Goal: Information Seeking & Learning: Learn about a topic

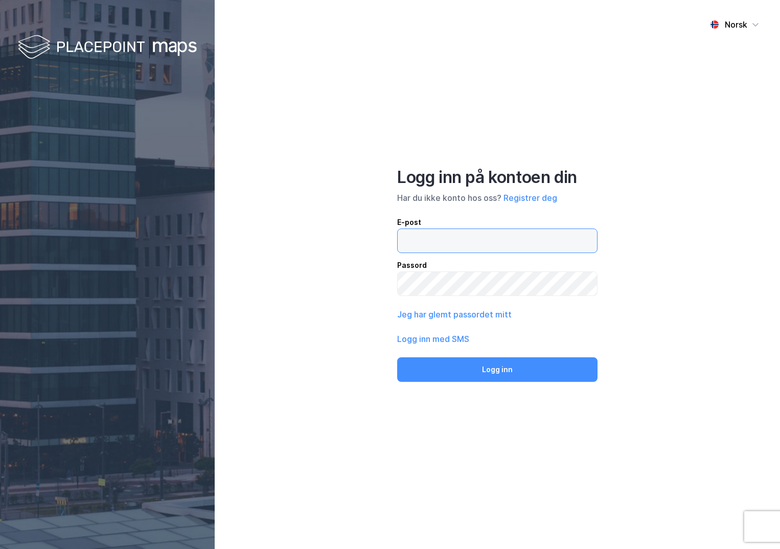
click at [429, 244] on input "email" at bounding box center [497, 241] width 199 height 24
type input "[PERSON_NAME][EMAIL_ADDRESS][DOMAIN_NAME]"
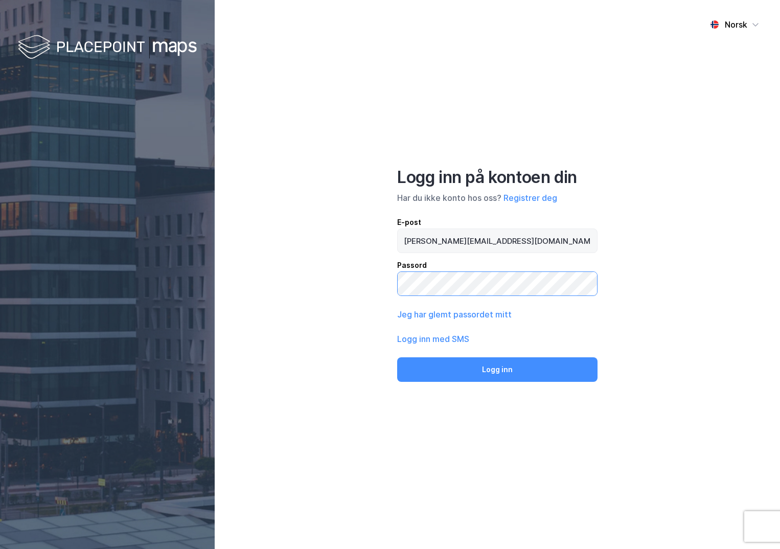
click at [397, 357] on button "Logg inn" at bounding box center [497, 369] width 200 height 25
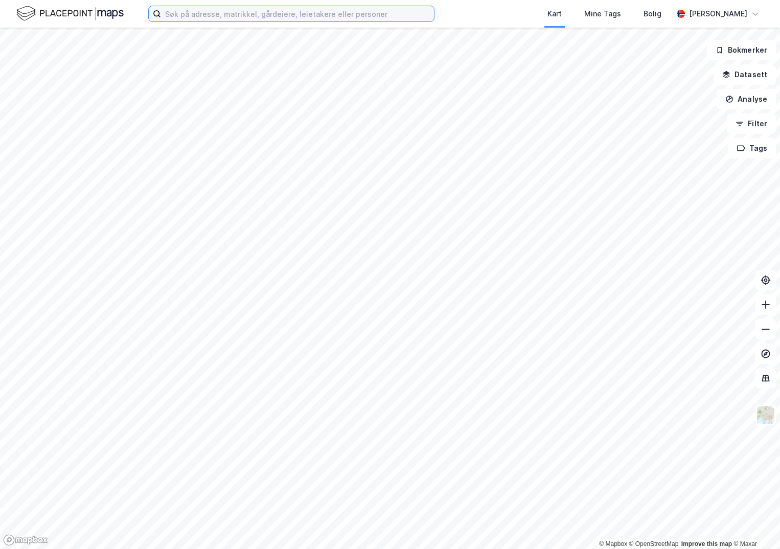
click at [239, 11] on input at bounding box center [297, 13] width 273 height 15
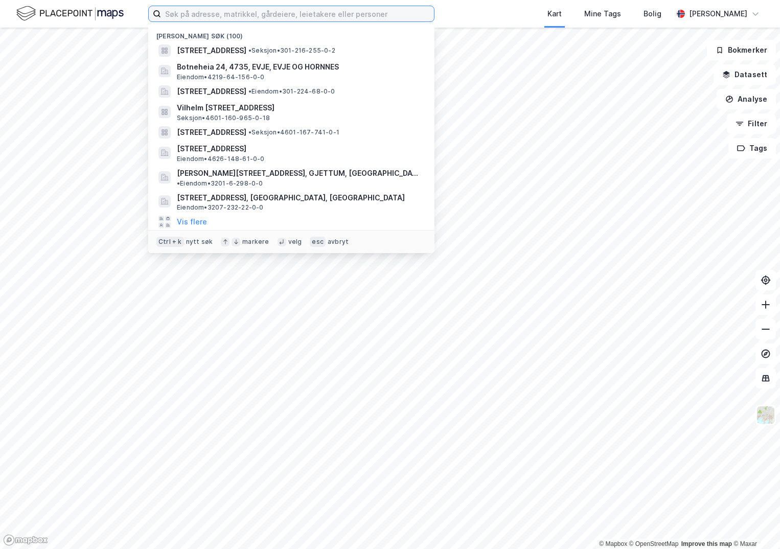
paste input "4204-9/432/0/0"
type input "4204-9/432/0/0"
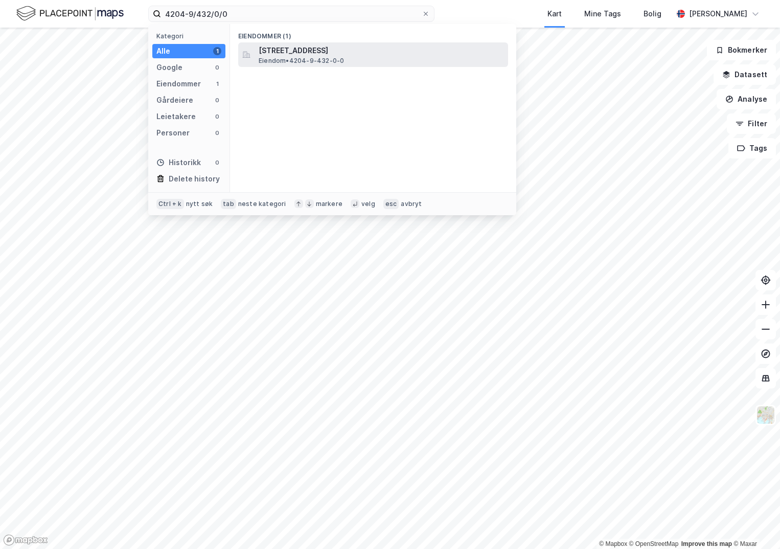
click at [292, 49] on span "[STREET_ADDRESS]" at bounding box center [381, 50] width 245 height 12
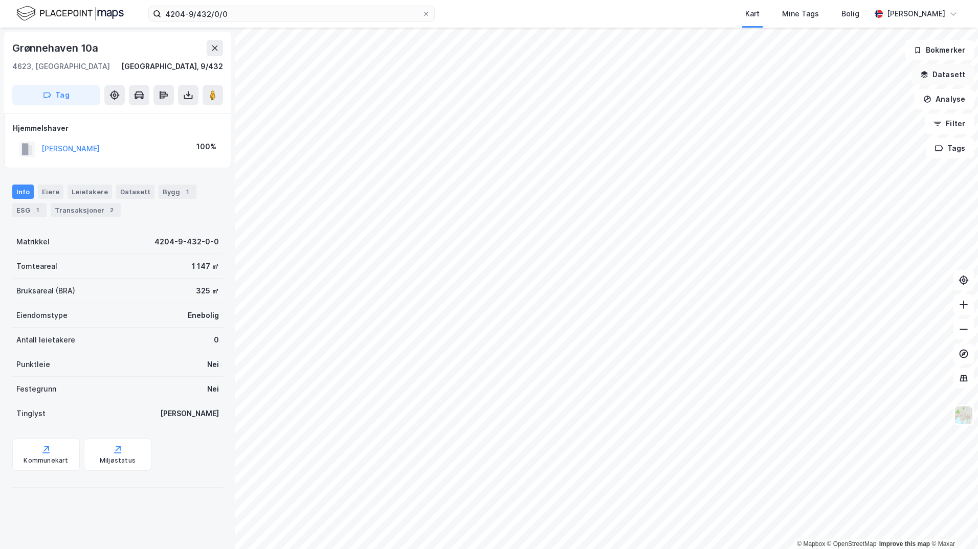
click at [780, 78] on button "Datasett" at bounding box center [942, 74] width 62 height 20
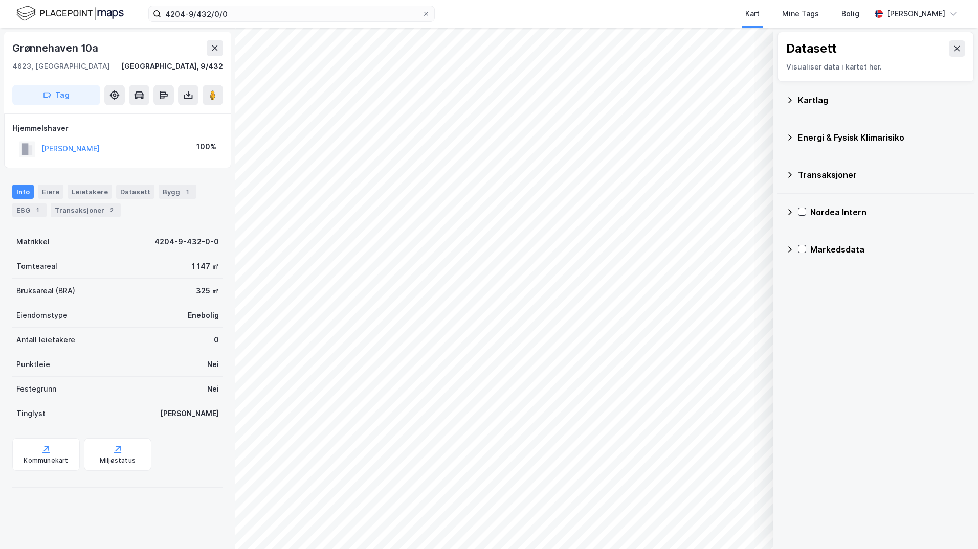
click at [780, 101] on div "Kartlag" at bounding box center [882, 100] width 168 height 12
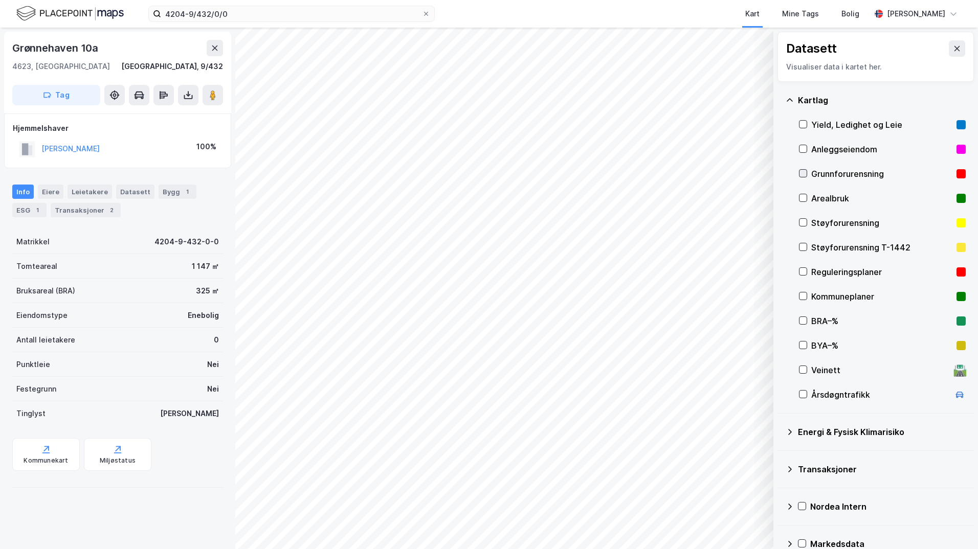
click at [780, 173] on icon at bounding box center [802, 173] width 7 height 7
click at [780, 430] on icon at bounding box center [789, 432] width 8 height 8
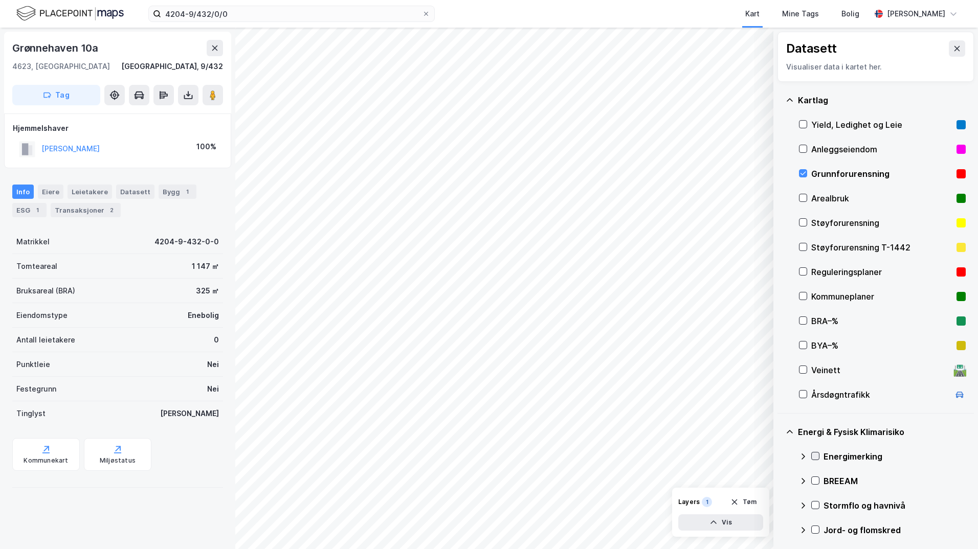
click at [780, 455] on icon at bounding box center [814, 455] width 7 height 7
click at [780, 456] on icon at bounding box center [803, 457] width 6 height 4
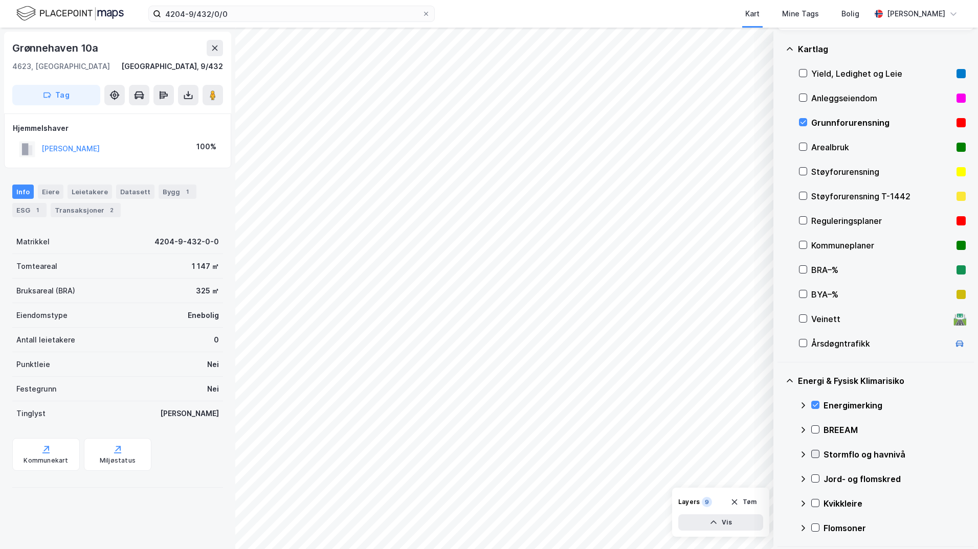
click at [780, 455] on icon at bounding box center [814, 453] width 7 height 7
click at [780, 455] on icon at bounding box center [803, 454] width 8 height 8
click at [780, 478] on icon at bounding box center [814, 478] width 7 height 7
click at [780, 479] on icon at bounding box center [803, 479] width 6 height 4
click at [780, 480] on icon at bounding box center [814, 478] width 7 height 7
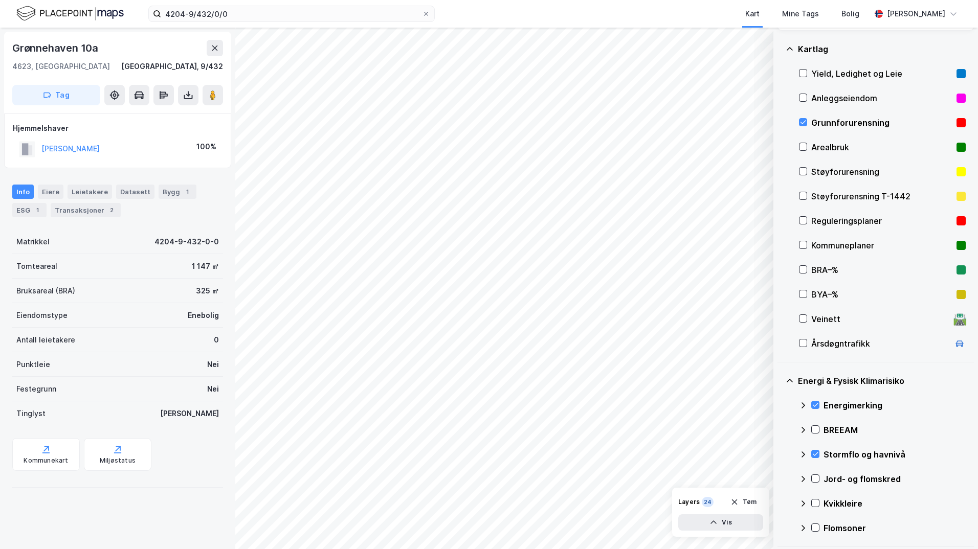
click at [780, 452] on icon at bounding box center [803, 454] width 4 height 6
click at [780, 456] on icon at bounding box center [814, 453] width 7 height 7
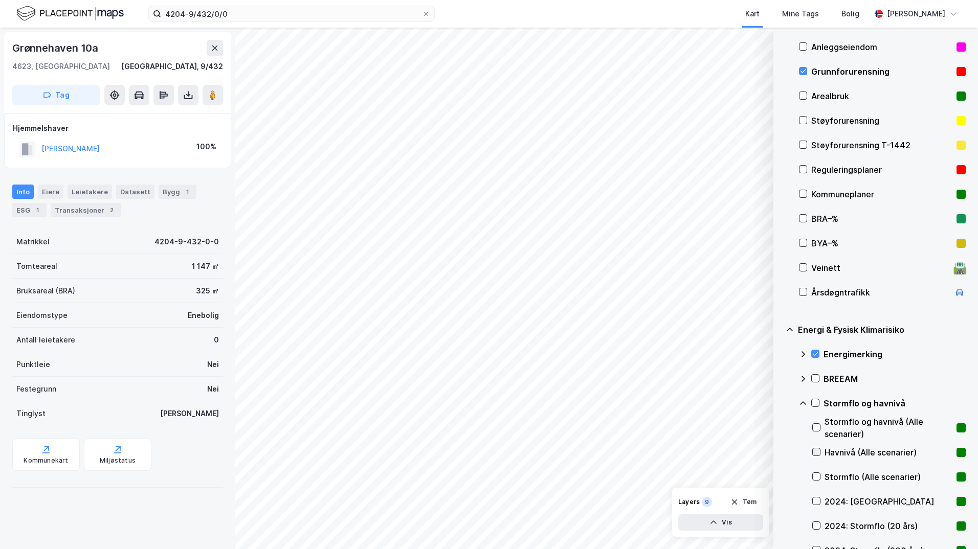
click at [780, 453] on icon at bounding box center [815, 451] width 7 height 7
click at [780, 502] on icon at bounding box center [815, 500] width 7 height 7
click at [780, 501] on icon at bounding box center [815, 500] width 7 height 7
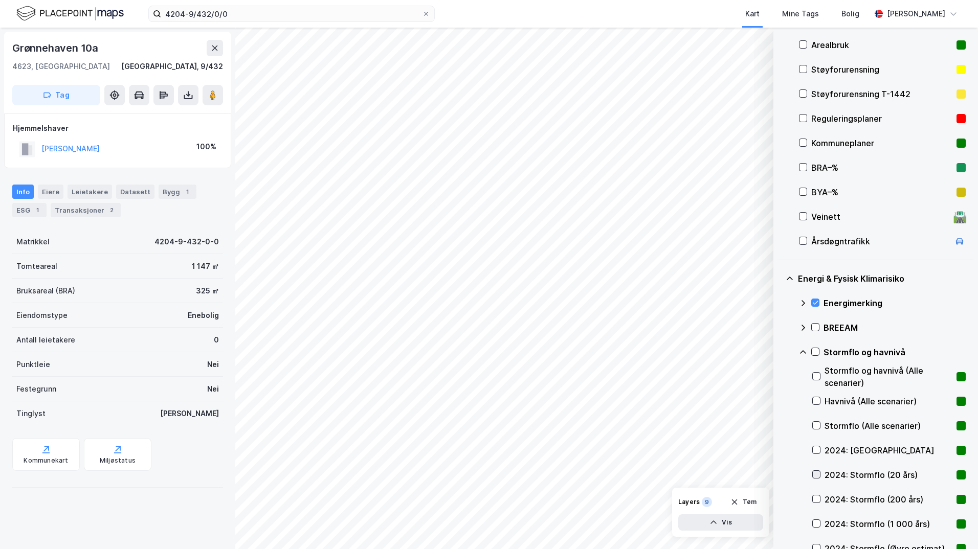
click at [780, 474] on icon at bounding box center [815, 474] width 7 height 7
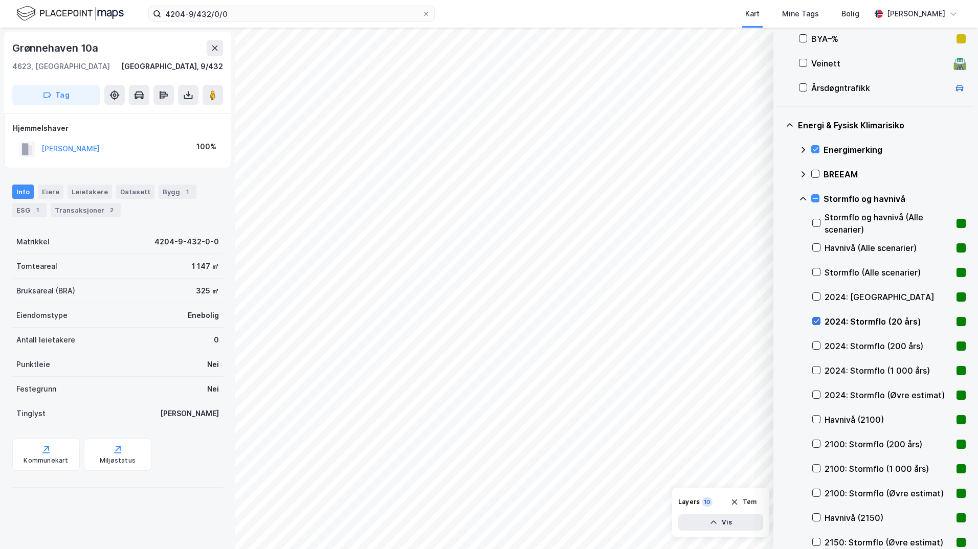
click at [780, 320] on icon at bounding box center [815, 320] width 7 height 7
click at [780, 443] on icon at bounding box center [815, 443] width 7 height 7
click at [780, 200] on icon at bounding box center [814, 198] width 7 height 7
click at [780, 199] on icon at bounding box center [803, 199] width 6 height 4
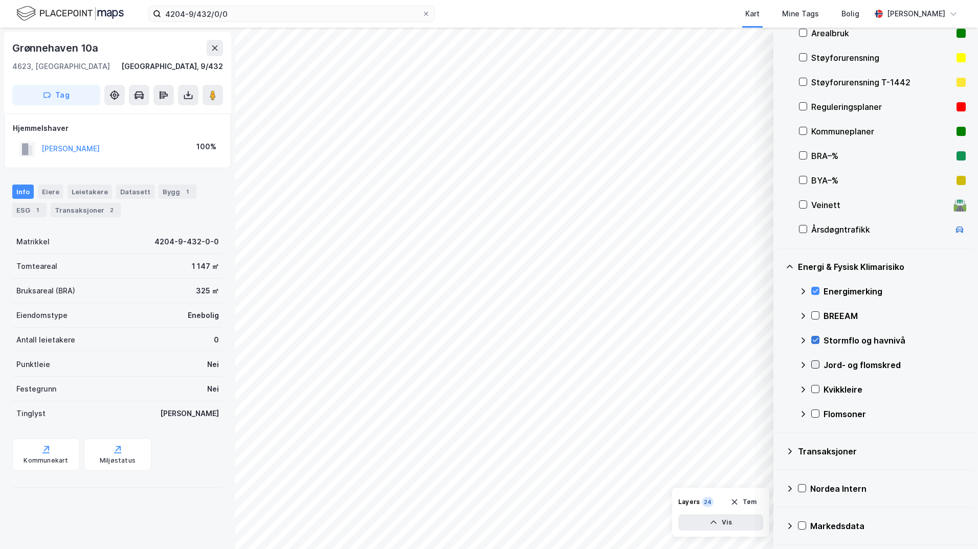
click at [780, 362] on icon at bounding box center [814, 364] width 7 height 7
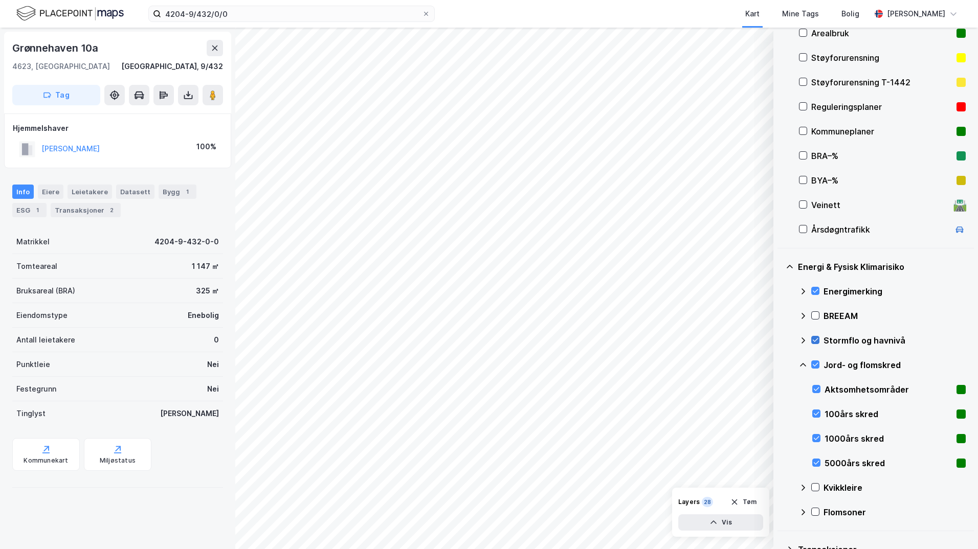
scroll to position [263, 0]
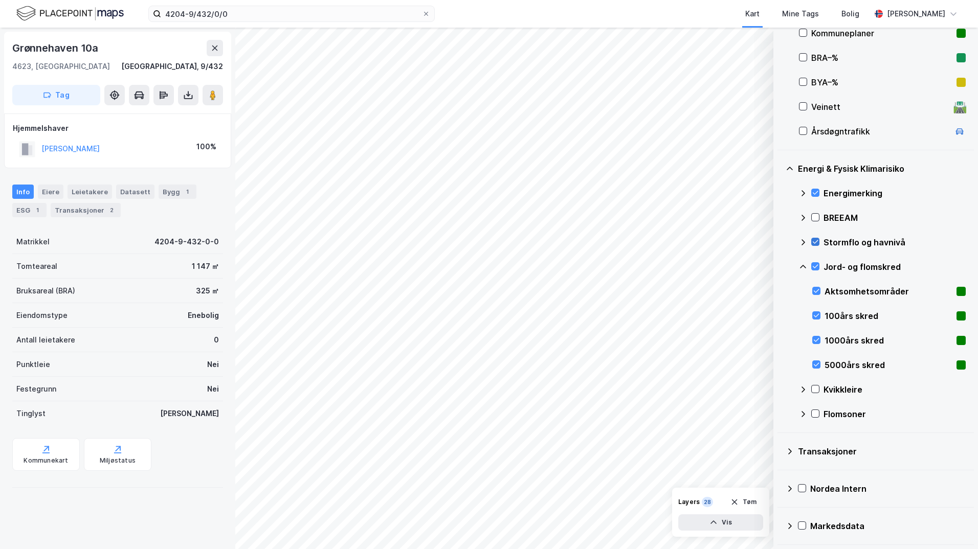
click at [780, 266] on icon at bounding box center [803, 267] width 8 height 8
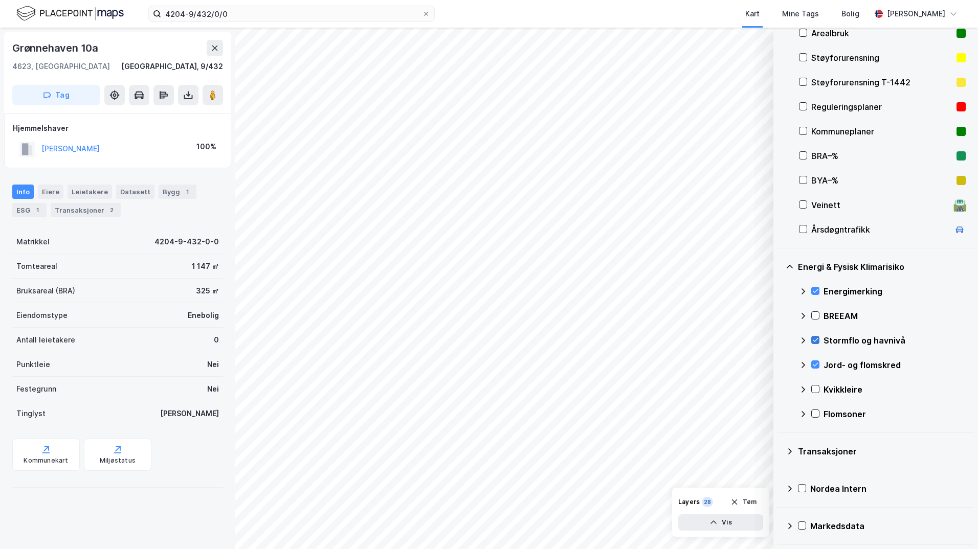
scroll to position [165, 0]
click at [780, 390] on icon at bounding box center [815, 390] width 6 height 4
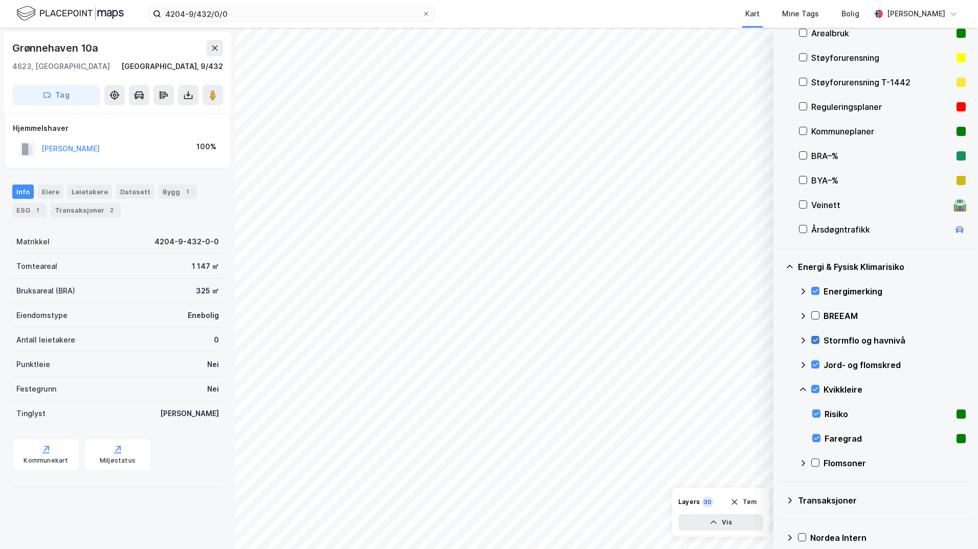
scroll to position [214, 0]
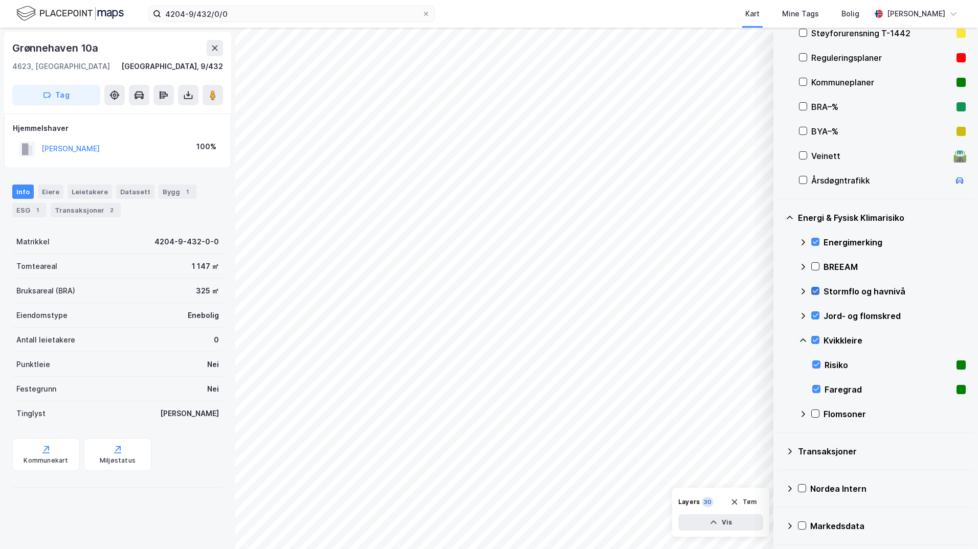
click at [780, 339] on icon at bounding box center [803, 340] width 6 height 4
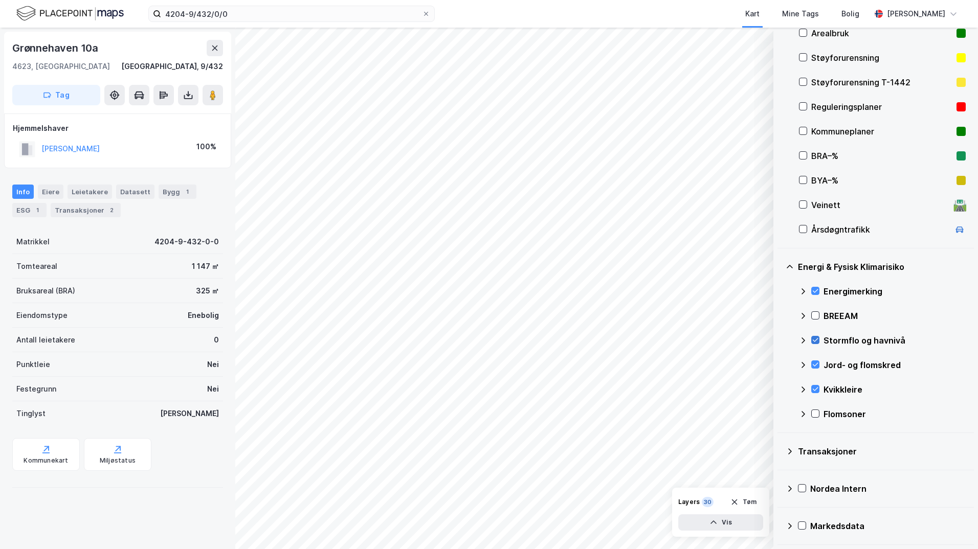
scroll to position [165, 0]
click at [780, 415] on icon at bounding box center [814, 413] width 7 height 7
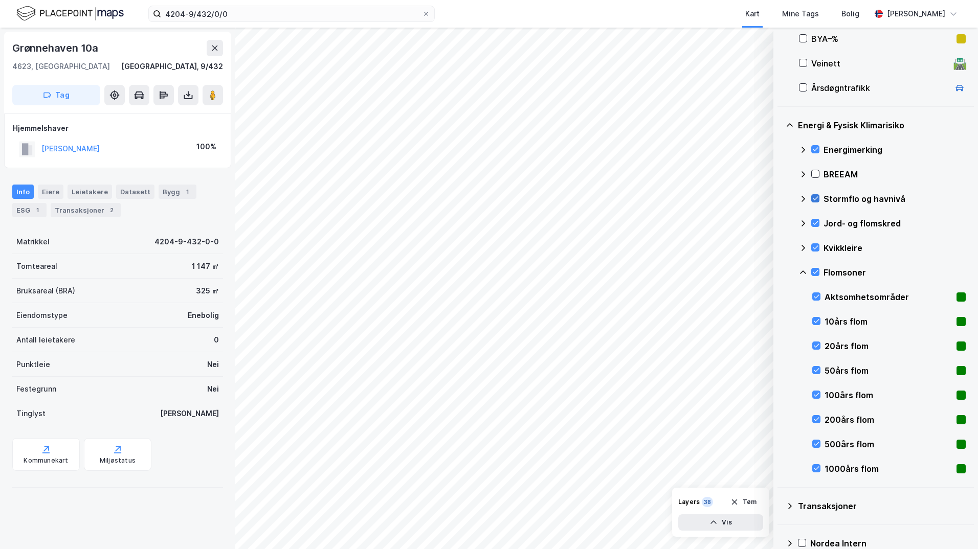
click at [780, 271] on icon at bounding box center [803, 272] width 8 height 8
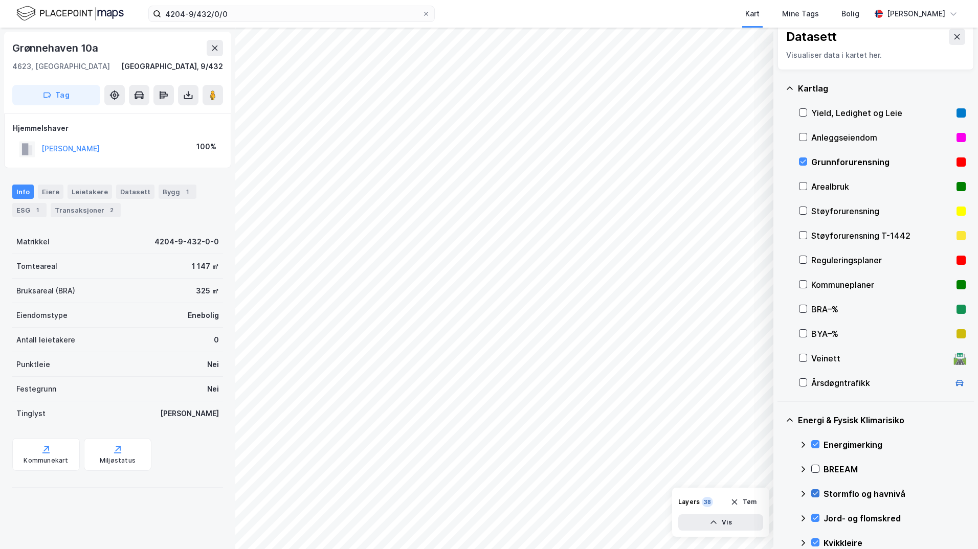
scroll to position [63, 0]
